Goal: Contribute content: Add original content to the website for others to see

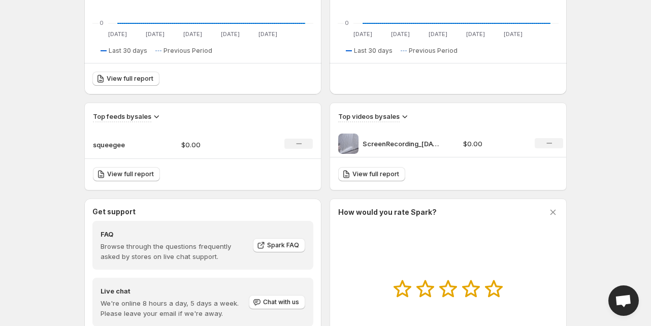
scroll to position [346, 0]
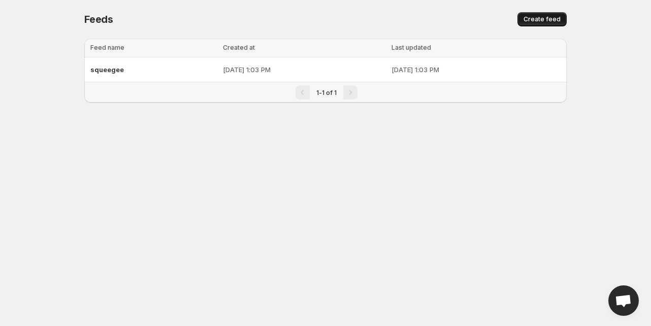
click at [545, 15] on button "Create feed" at bounding box center [541, 19] width 49 height 14
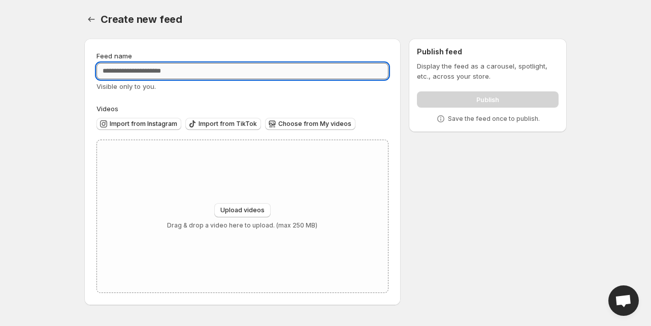
click at [205, 73] on input "Feed name" at bounding box center [242, 71] width 292 height 16
type input "*********"
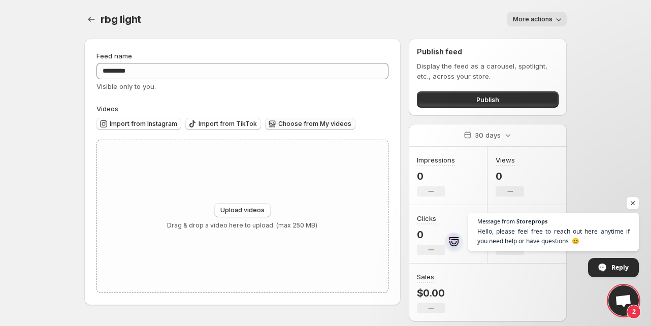
click at [307, 122] on span "Choose from My videos" at bounding box center [314, 124] width 73 height 8
click at [251, 212] on span "Upload videos" at bounding box center [242, 210] width 44 height 8
click at [48, 62] on body "Home Feeds Videos Subscription Settings rbg light. This page is ready rbg light…" at bounding box center [325, 163] width 651 height 326
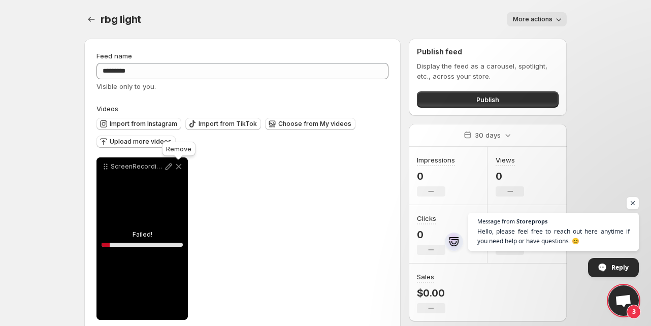
click at [183, 164] on icon at bounding box center [179, 166] width 10 height 10
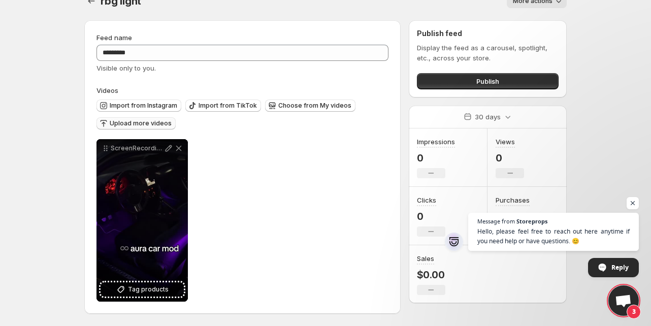
click at [144, 122] on span "Upload more videos" at bounding box center [141, 123] width 62 height 8
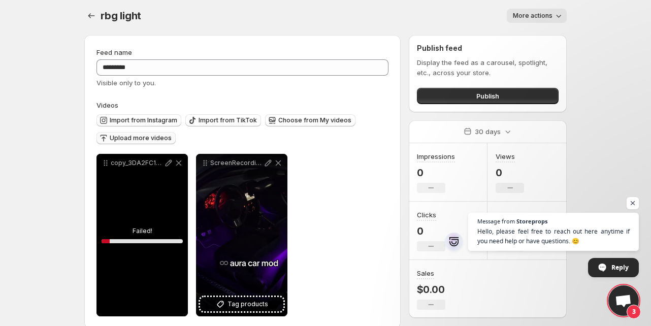
scroll to position [0, 0]
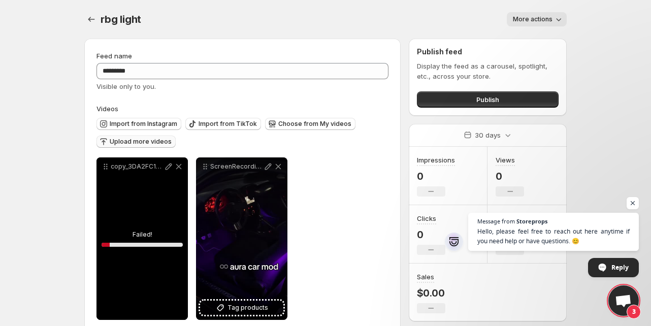
click at [547, 20] on span "More actions" at bounding box center [533, 19] width 40 height 8
click at [590, 26] on body "**********" at bounding box center [325, 163] width 651 height 326
click at [175, 166] on icon at bounding box center [179, 166] width 10 height 10
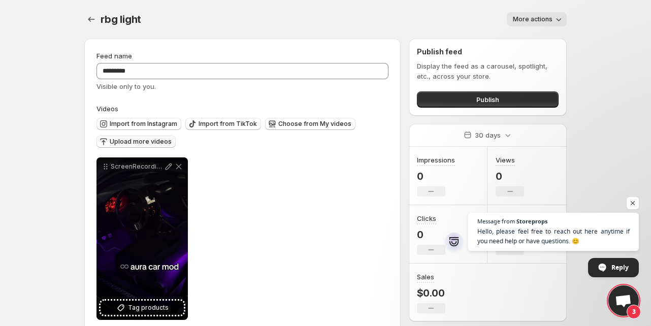
click at [128, 143] on span "Upload more videos" at bounding box center [141, 142] width 62 height 8
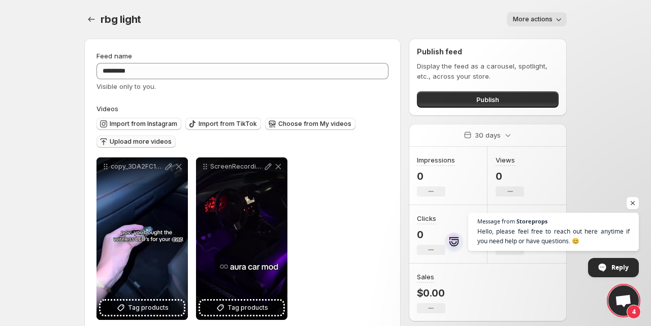
scroll to position [19, 0]
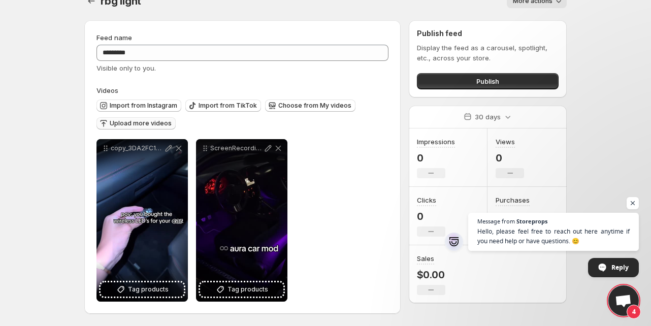
click at [136, 122] on span "Upload more videos" at bounding box center [141, 123] width 62 height 8
click at [330, 105] on span "Choose from My videos" at bounding box center [314, 106] width 73 height 8
click at [153, 126] on span "Upload more videos" at bounding box center [141, 123] width 62 height 8
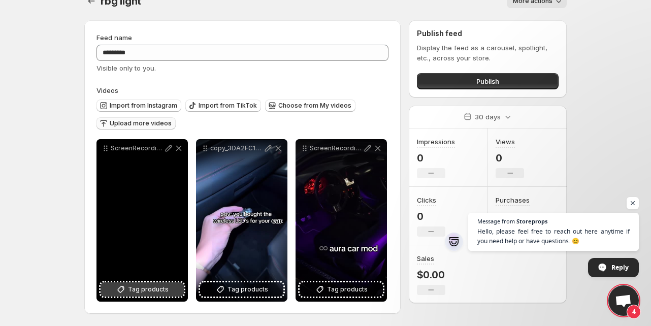
click at [147, 285] on span "Tag products" at bounding box center [148, 289] width 41 height 10
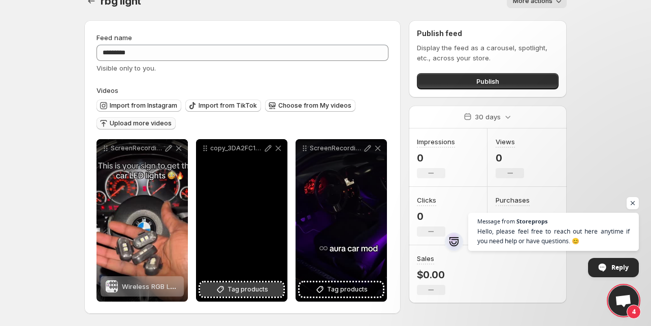
click at [235, 290] on span "Tag products" at bounding box center [247, 289] width 41 height 10
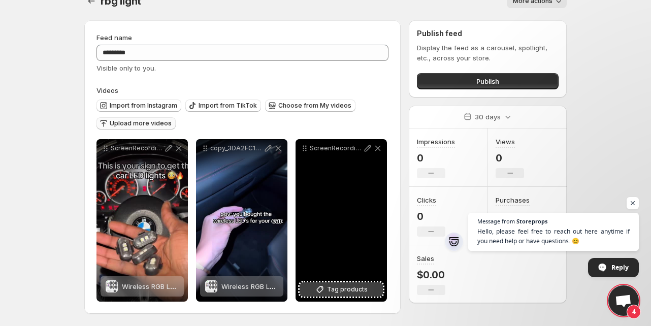
click at [348, 294] on span "Tag products" at bounding box center [347, 289] width 41 height 10
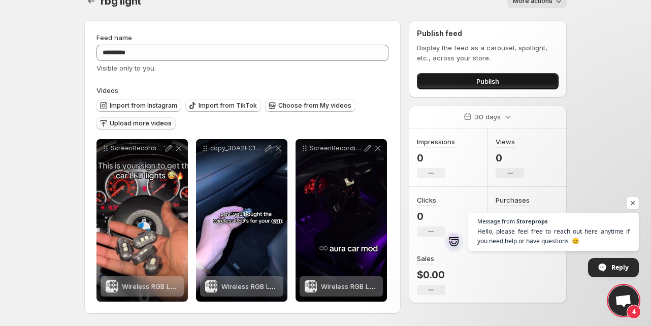
click at [492, 80] on span "Publish" at bounding box center [487, 81] width 23 height 10
click at [452, 77] on button "Publish" at bounding box center [488, 81] width 142 height 16
